Goal: Information Seeking & Learning: Learn about a topic

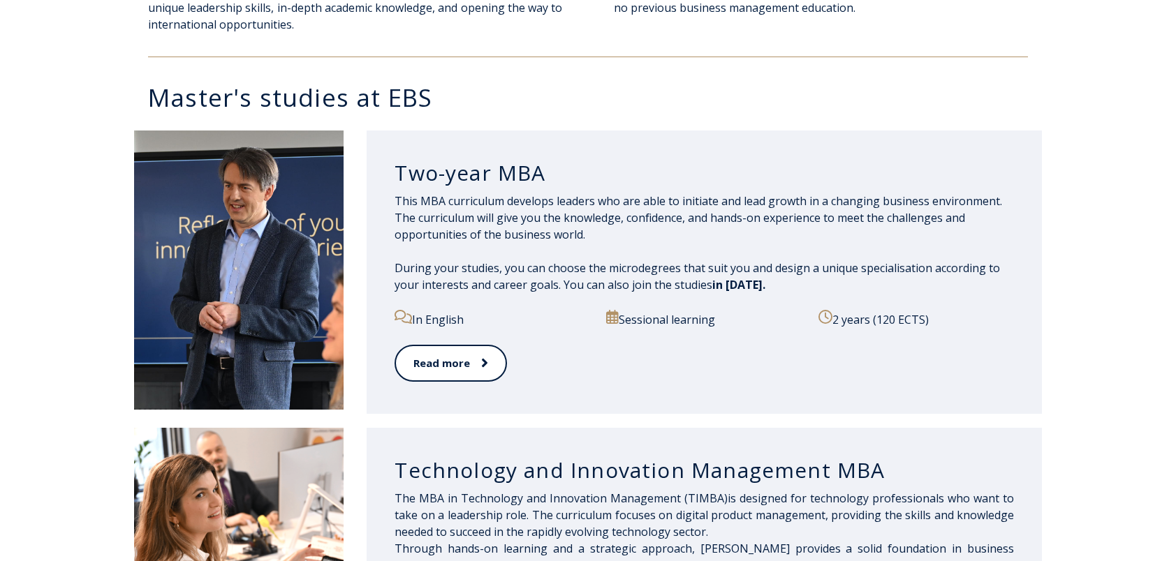
scroll to position [646, 0]
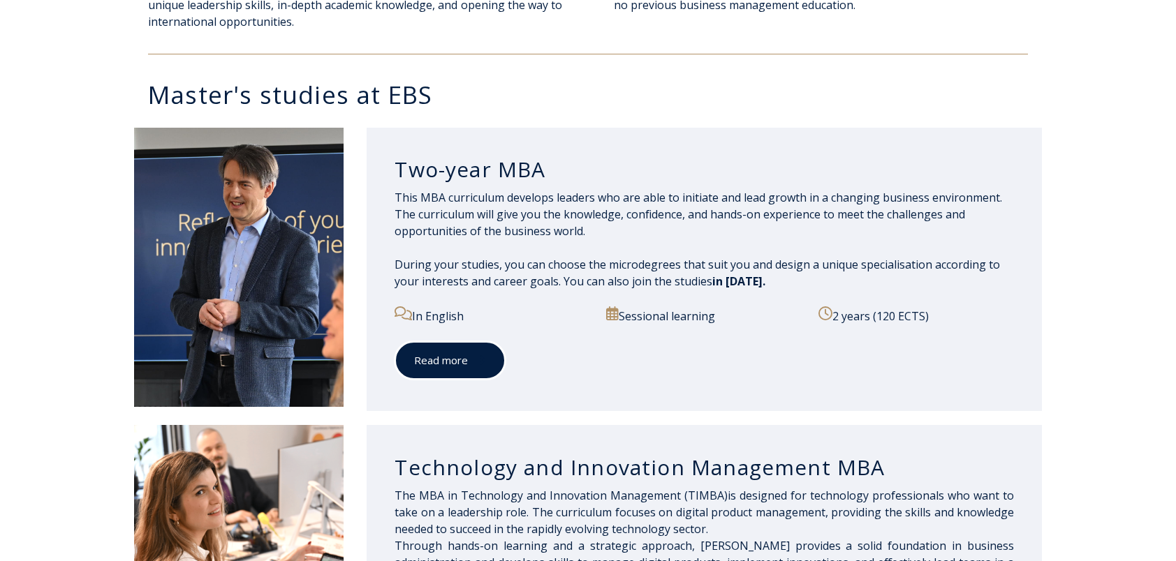
click at [443, 358] on font "Read more" at bounding box center [441, 361] width 54 height 16
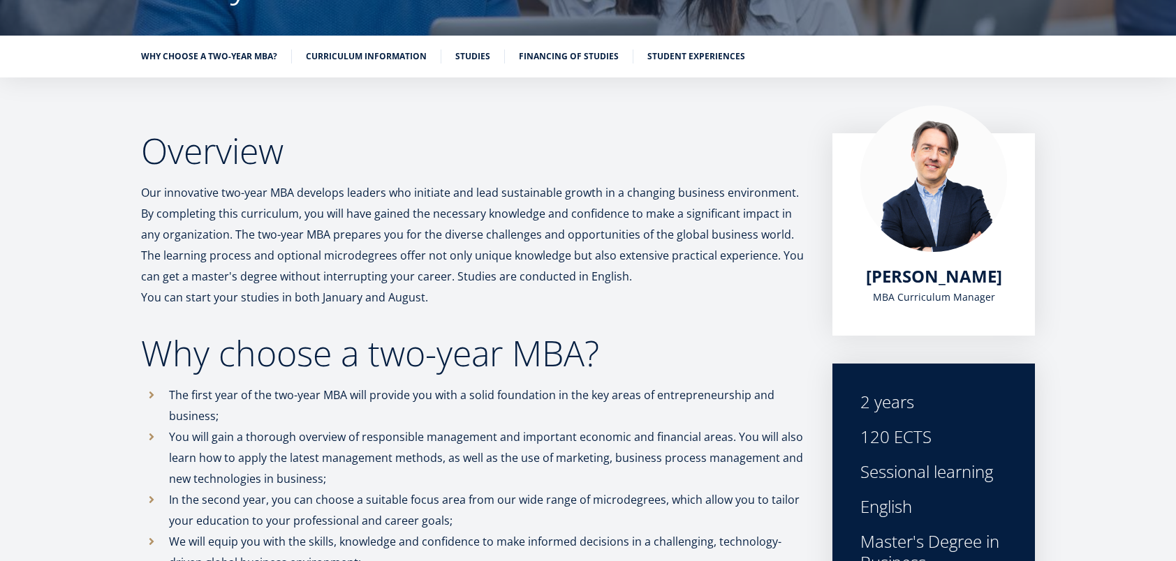
scroll to position [201, 0]
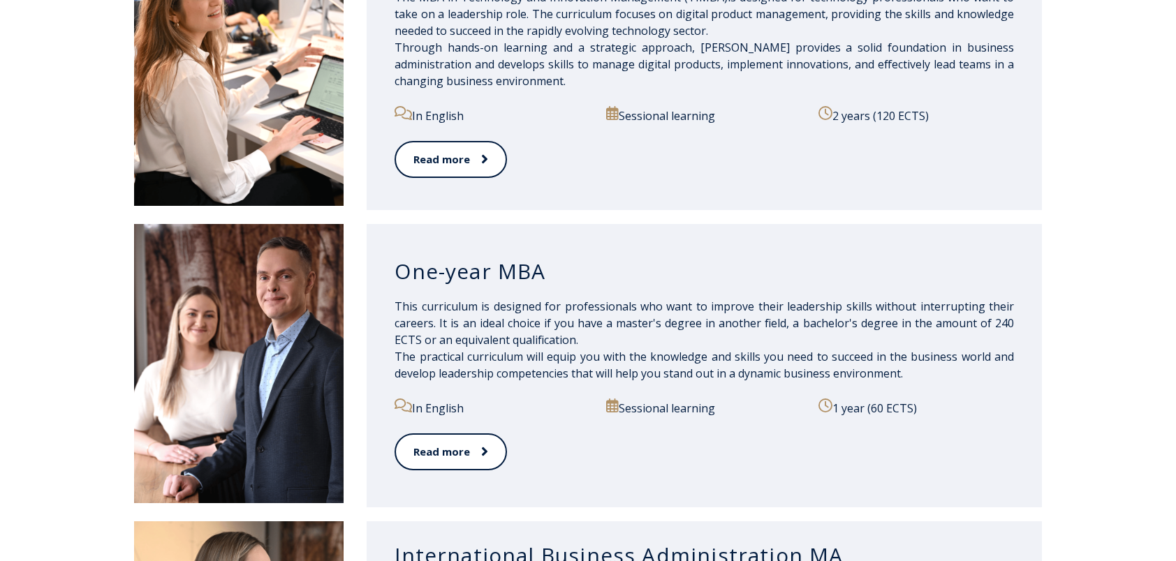
scroll to position [1166, 0]
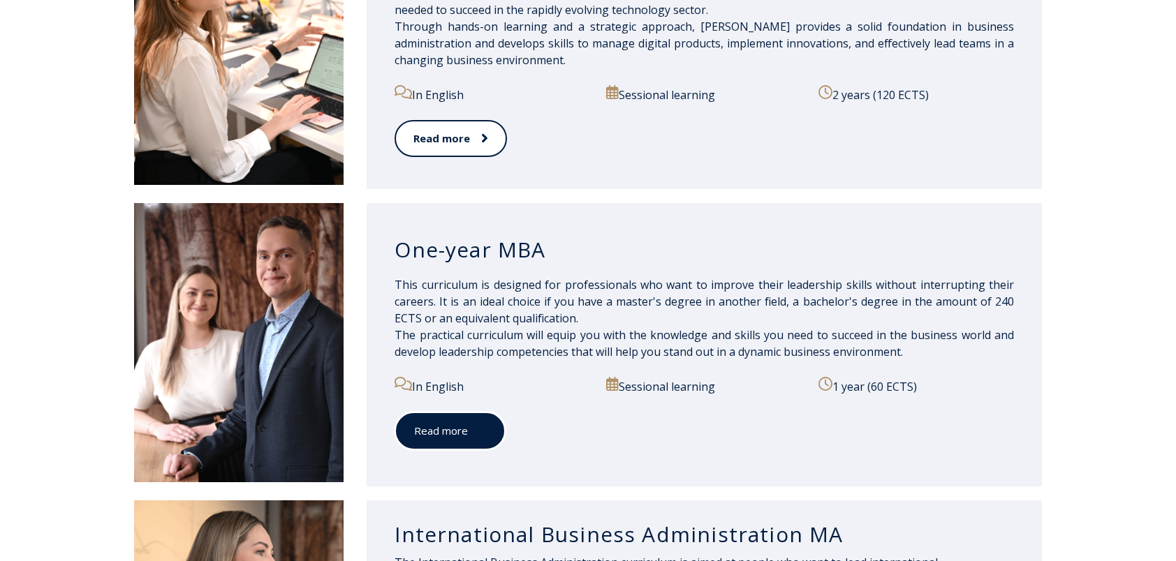
click at [442, 429] on font "Read more" at bounding box center [441, 431] width 54 height 16
